Goal: Task Accomplishment & Management: Complete application form

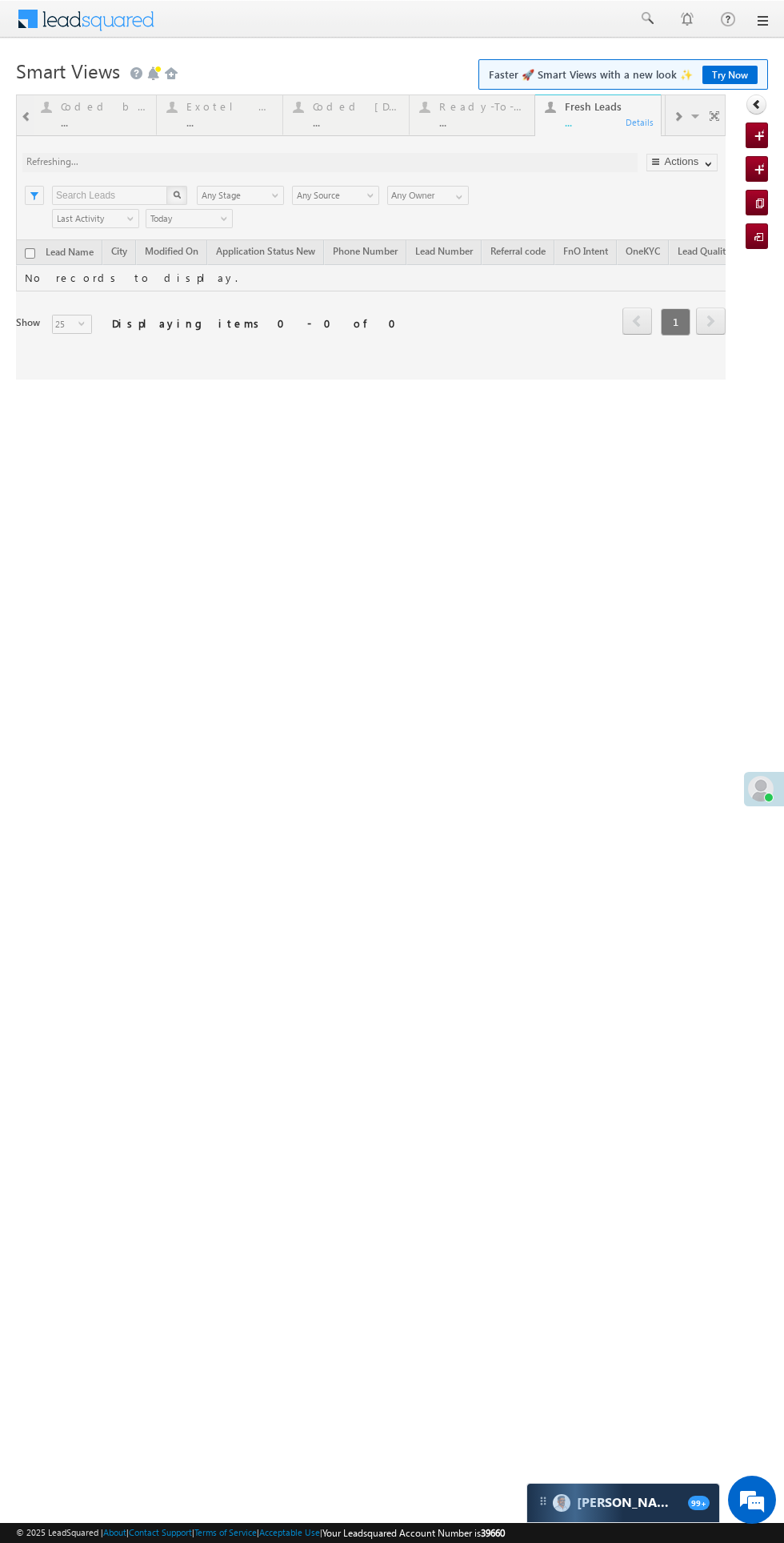
click at [353, 101] on div at bounding box center [370, 237] width 710 height 285
